Goal: Transaction & Acquisition: Purchase product/service

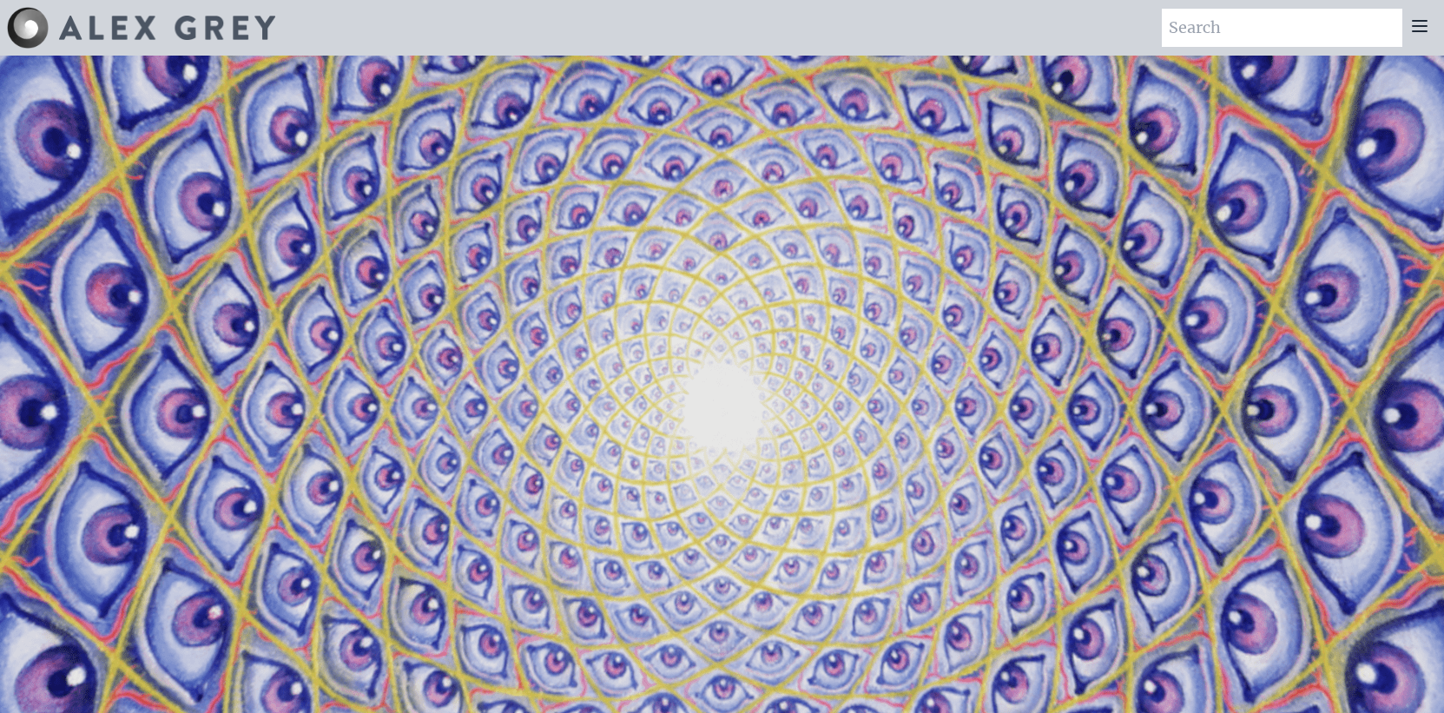
click at [1413, 31] on icon at bounding box center [1420, 26] width 14 height 10
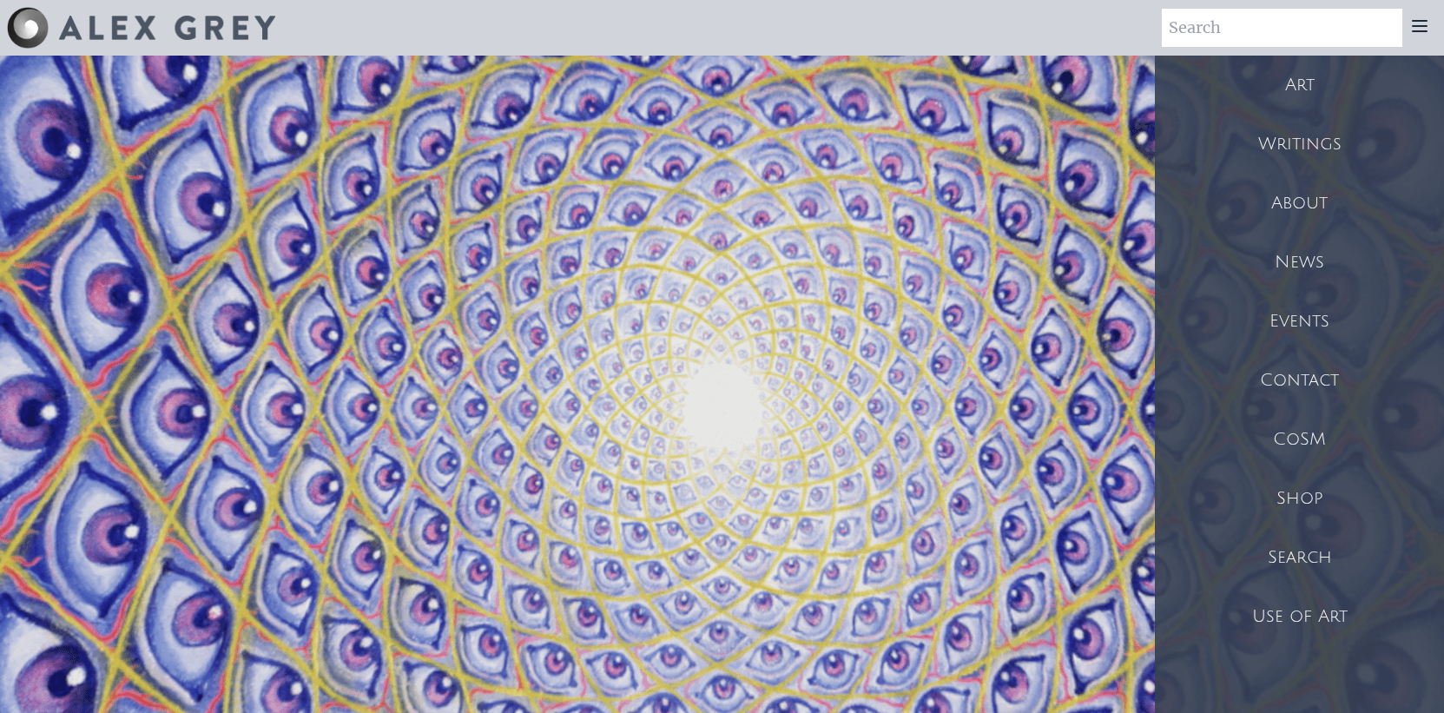
click at [1315, 503] on div "Shop" at bounding box center [1299, 498] width 289 height 59
